Goal: Complete application form

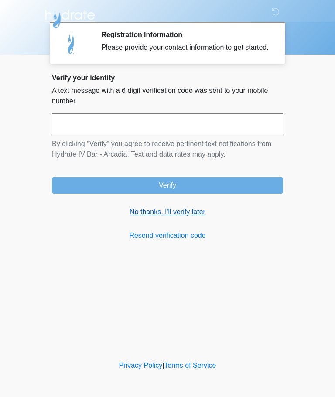
click at [202, 216] on link "No thanks, I'll verify later" at bounding box center [167, 212] width 231 height 10
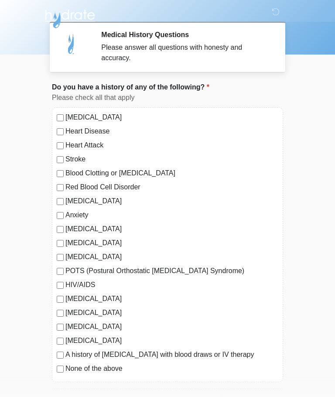
click at [58, 374] on div "None of the above" at bounding box center [168, 369] width 222 height 10
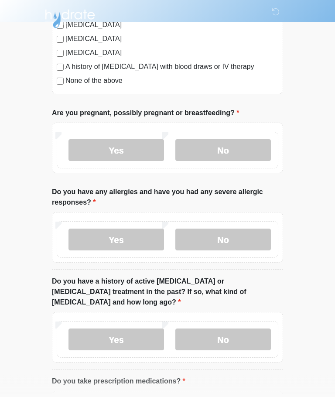
scroll to position [287, 0]
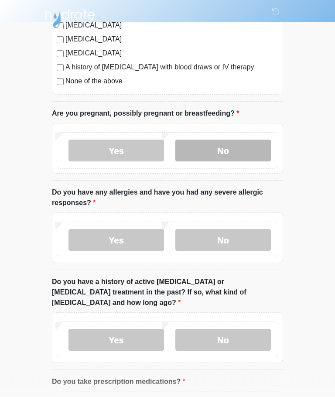
click at [220, 152] on label "No" at bounding box center [223, 151] width 96 height 22
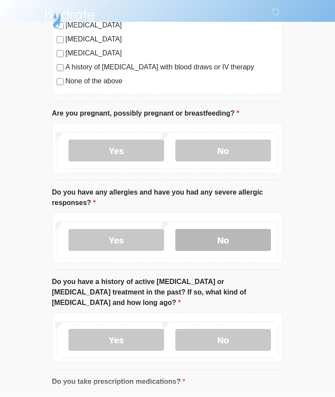
click at [226, 237] on label "No" at bounding box center [223, 240] width 96 height 22
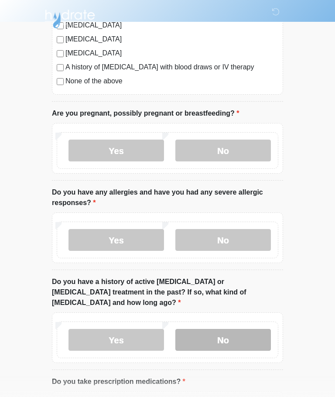
click at [220, 331] on label "No" at bounding box center [223, 340] width 96 height 22
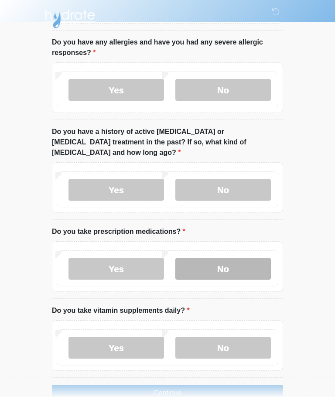
scroll to position [447, 0]
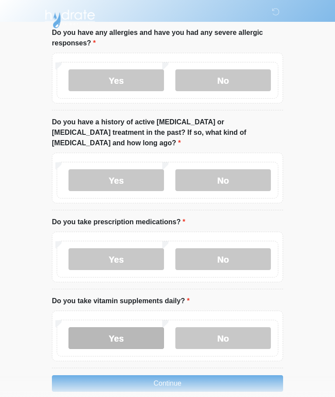
click at [120, 327] on label "Yes" at bounding box center [117, 338] width 96 height 22
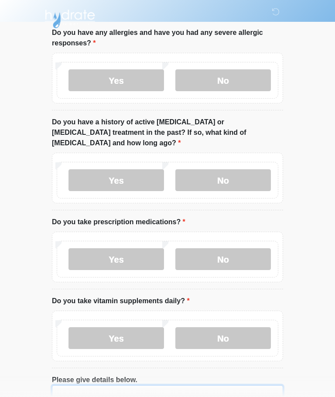
click at [64, 391] on textarea "Please give details below." at bounding box center [167, 404] width 231 height 38
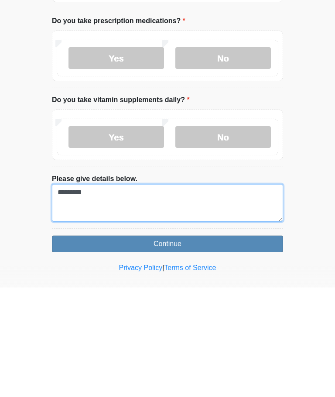
type textarea "********"
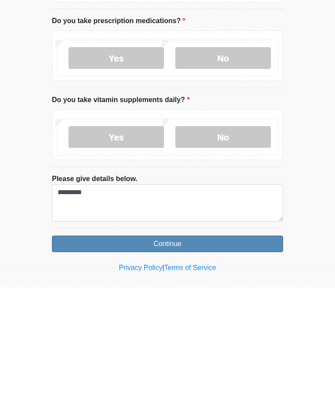
click at [164, 345] on button "Continue" at bounding box center [167, 353] width 231 height 17
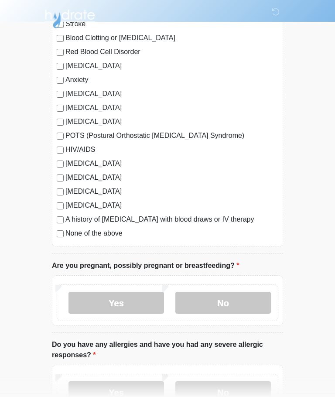
scroll to position [0, 0]
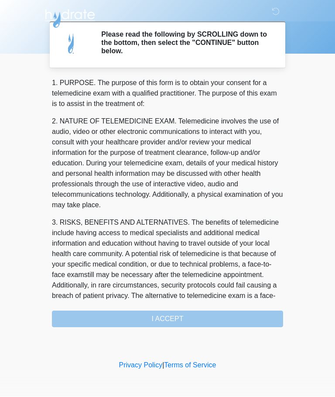
click at [168, 323] on div "1. PURPOSE. The purpose of this form is to obtain your consent for a telemedici…" at bounding box center [167, 203] width 231 height 250
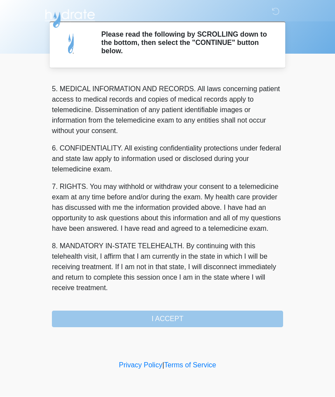
scroll to position [284, 0]
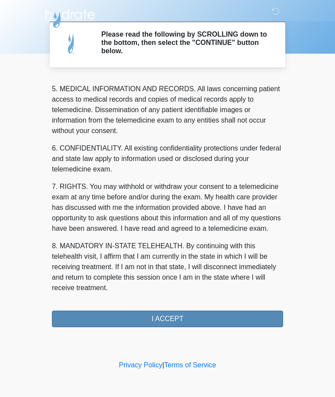
click at [167, 317] on button "I ACCEPT" at bounding box center [167, 319] width 231 height 17
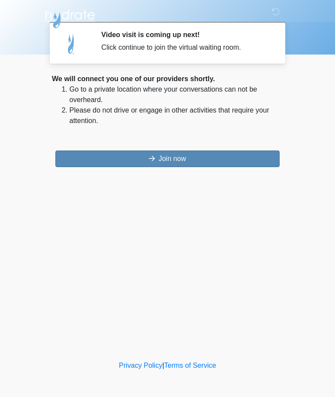
click at [221, 153] on button "Join now" at bounding box center [167, 159] width 224 height 17
